Goal: Find specific page/section: Find specific page/section

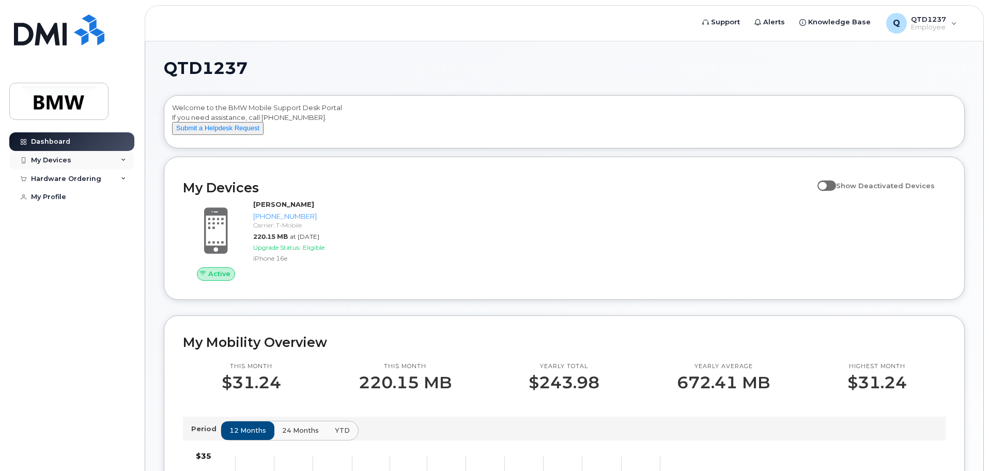
click at [67, 159] on div "My Devices" at bounding box center [51, 160] width 40 height 8
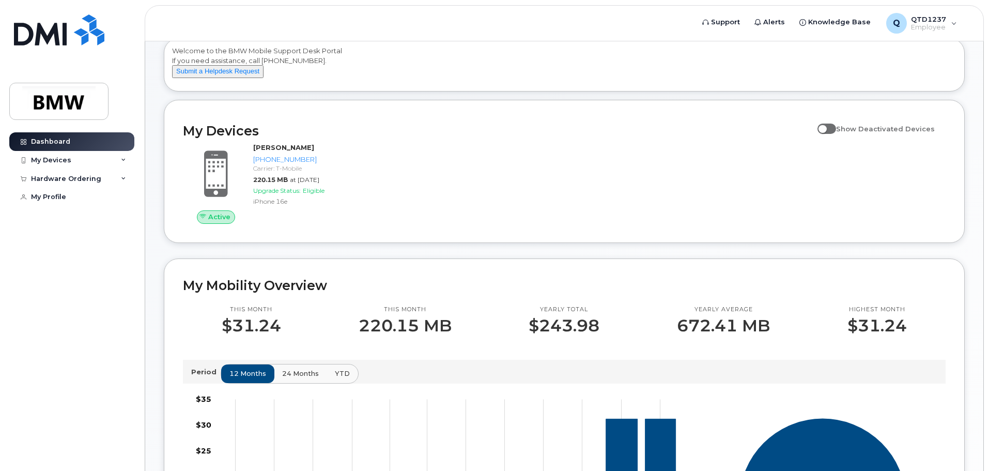
scroll to position [53, 0]
